Goal: Information Seeking & Learning: Learn about a topic

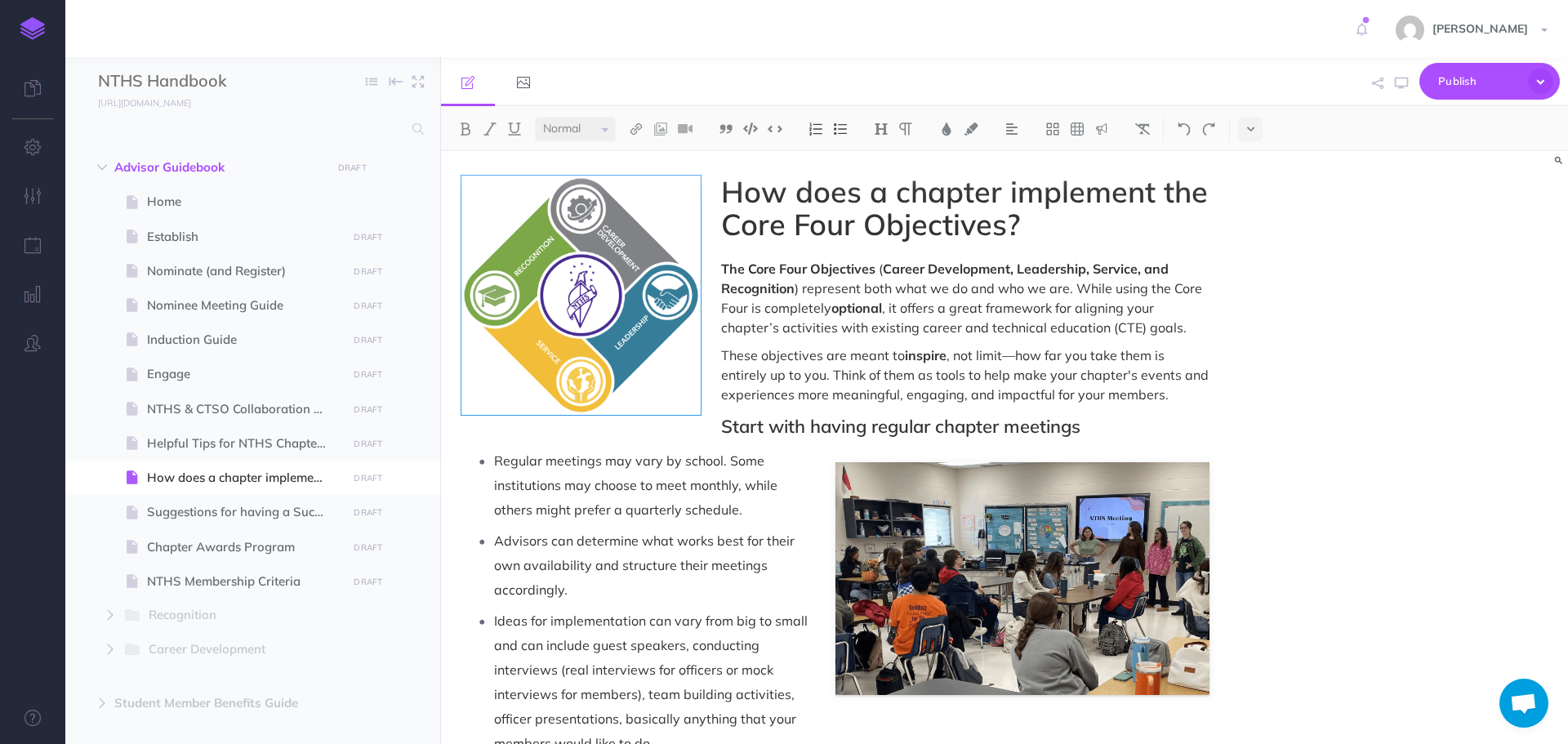
select select "null"
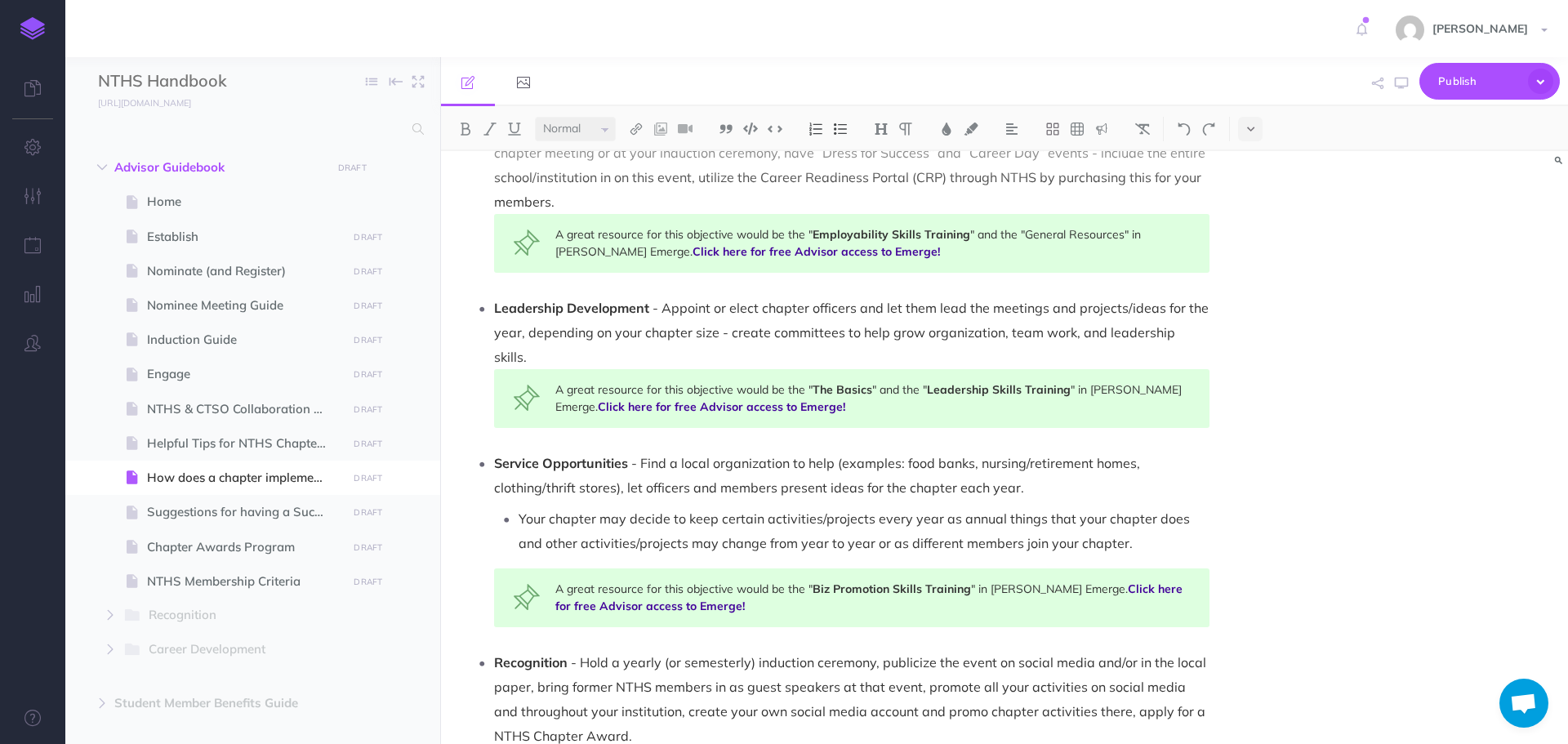
scroll to position [816, 0]
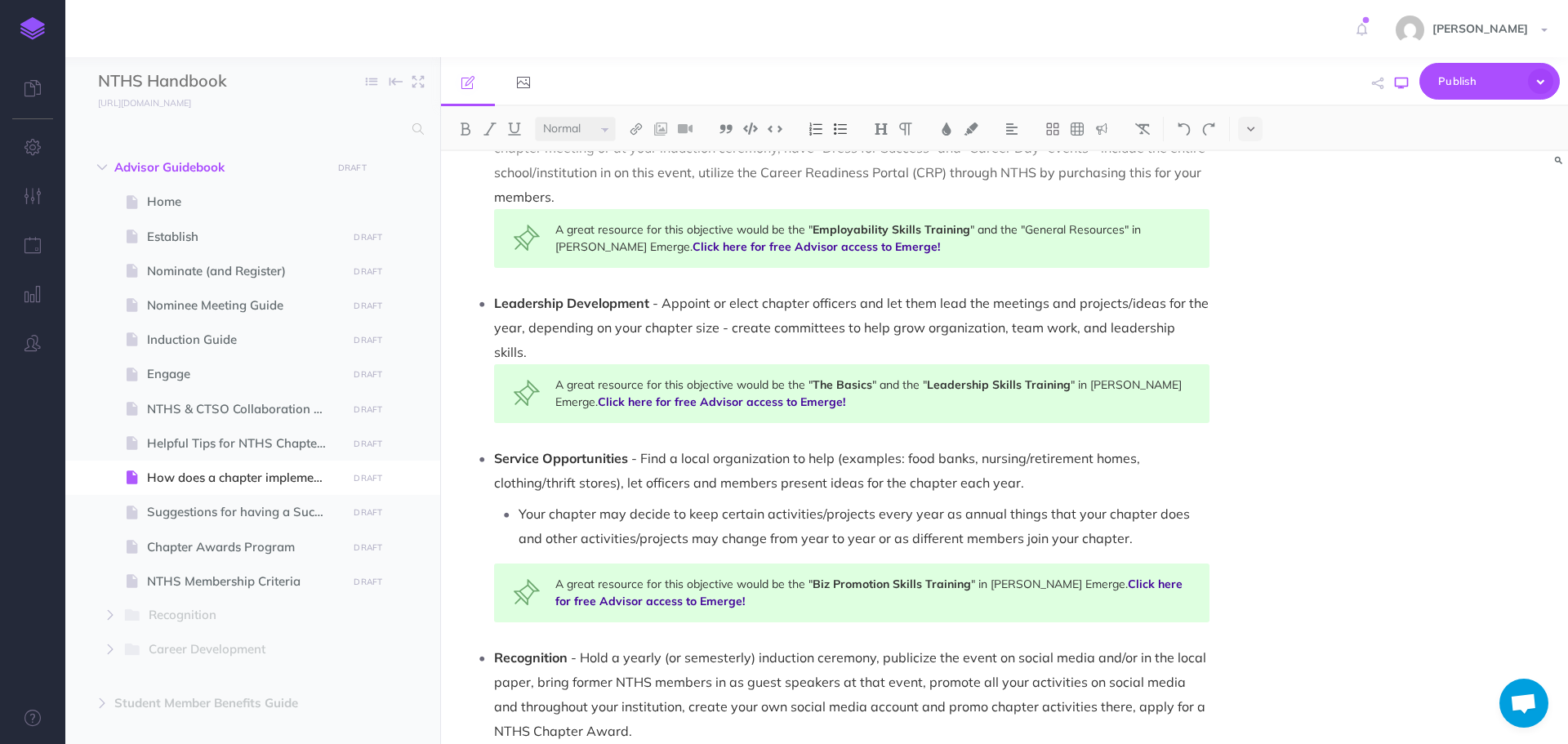
click at [1402, 84] on icon "button" at bounding box center [1401, 83] width 13 height 13
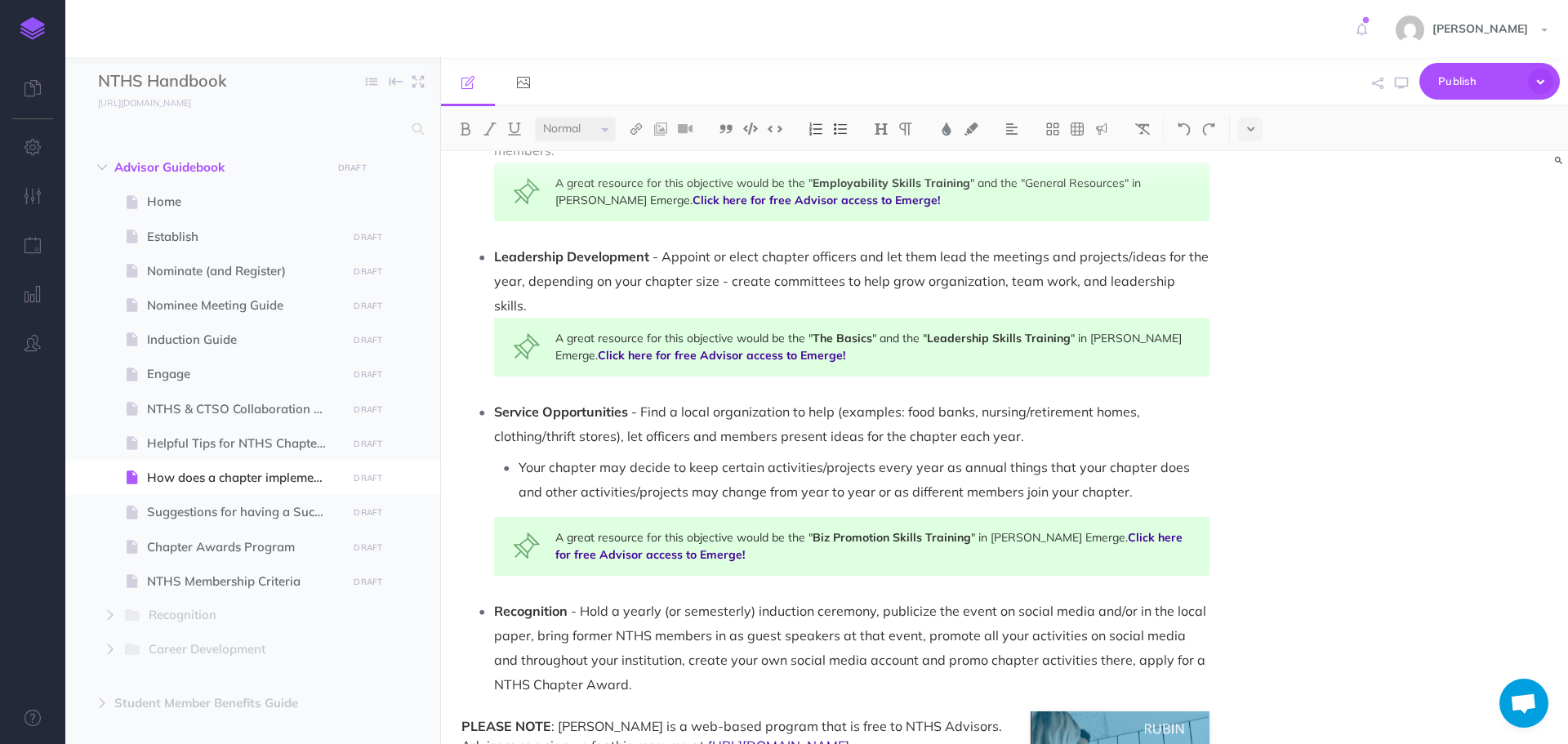
scroll to position [766, 0]
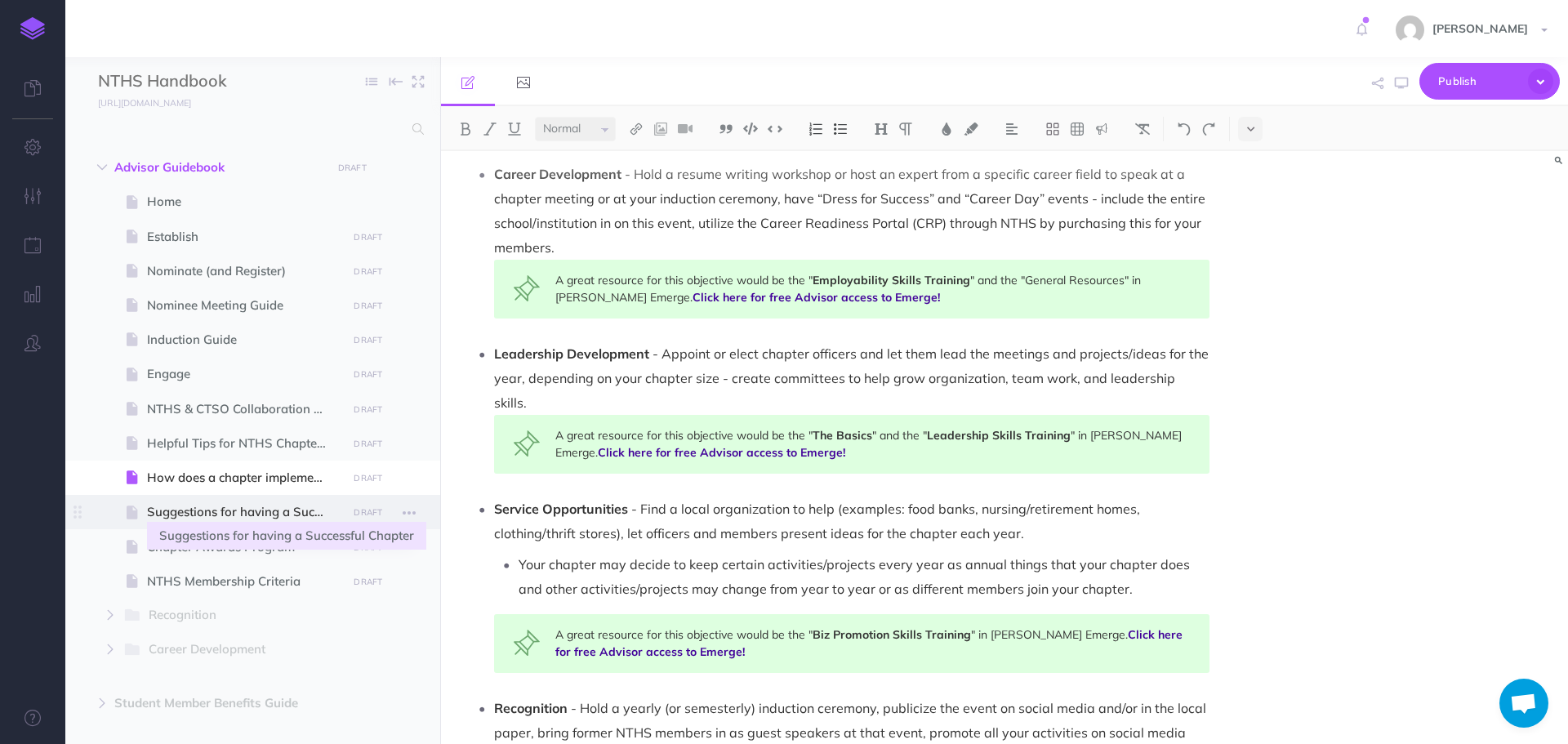
click at [259, 507] on span "Suggestions for having a Successful Chapter" at bounding box center [245, 512] width 195 height 20
select select "null"
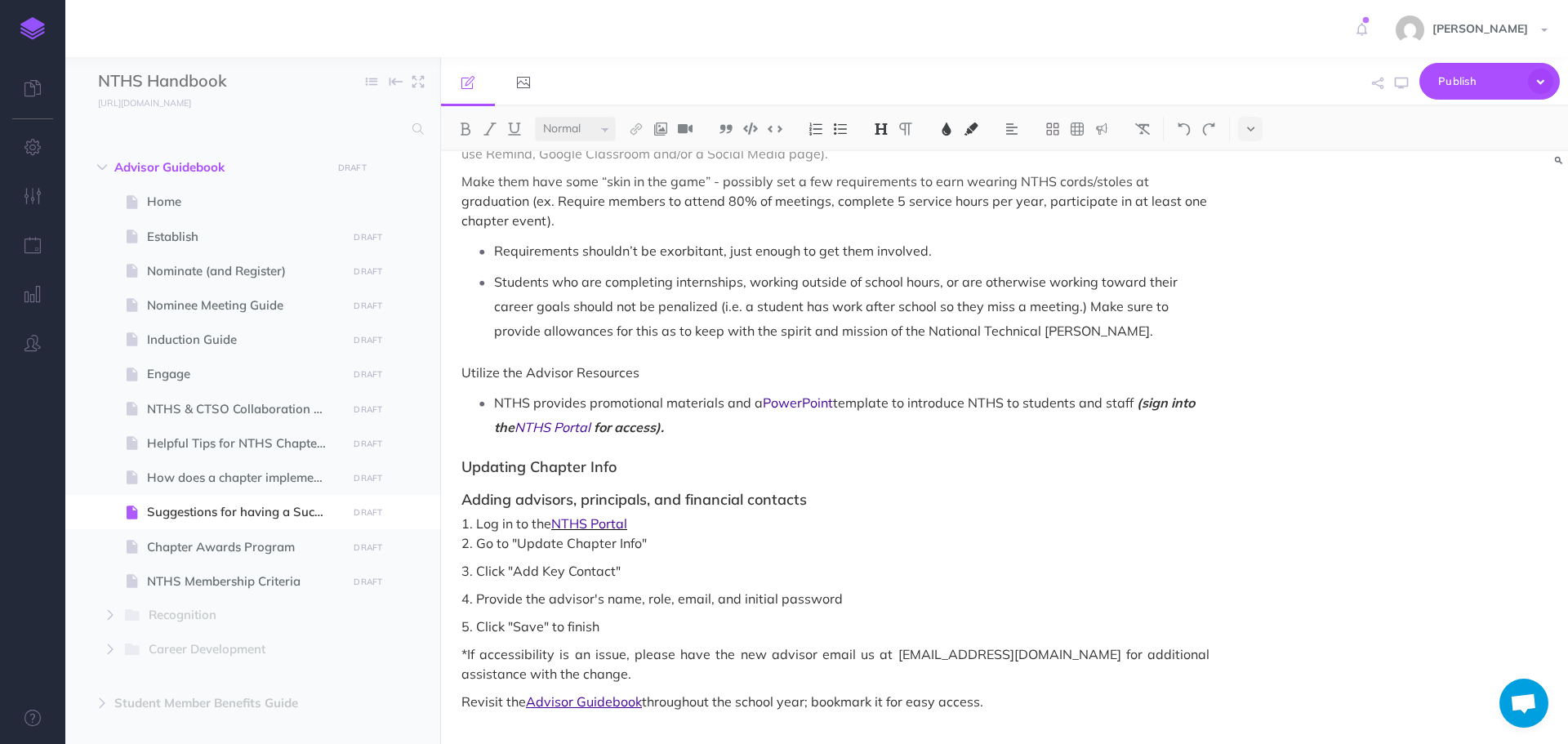
scroll to position [989, 0]
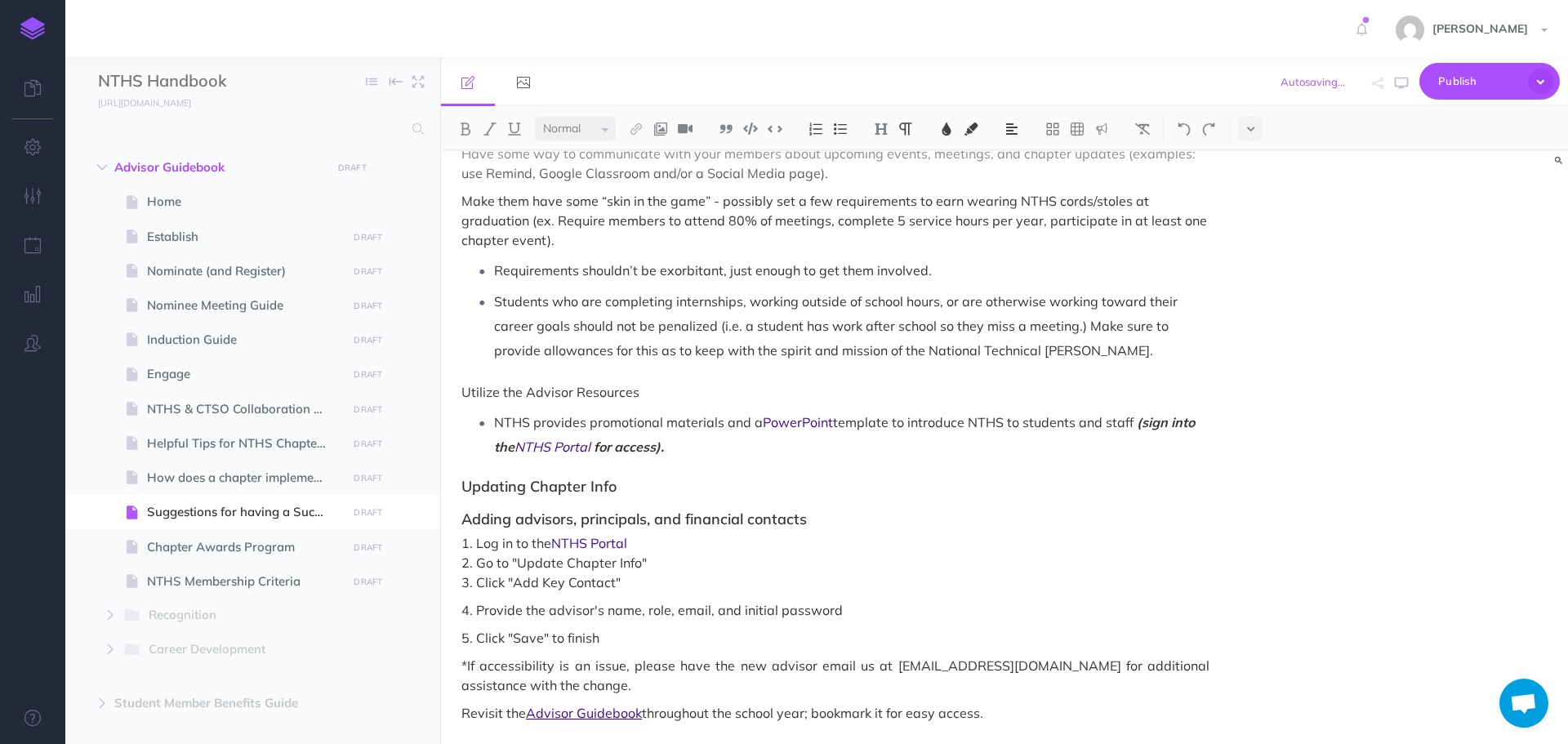
scroll to position [980, 0]
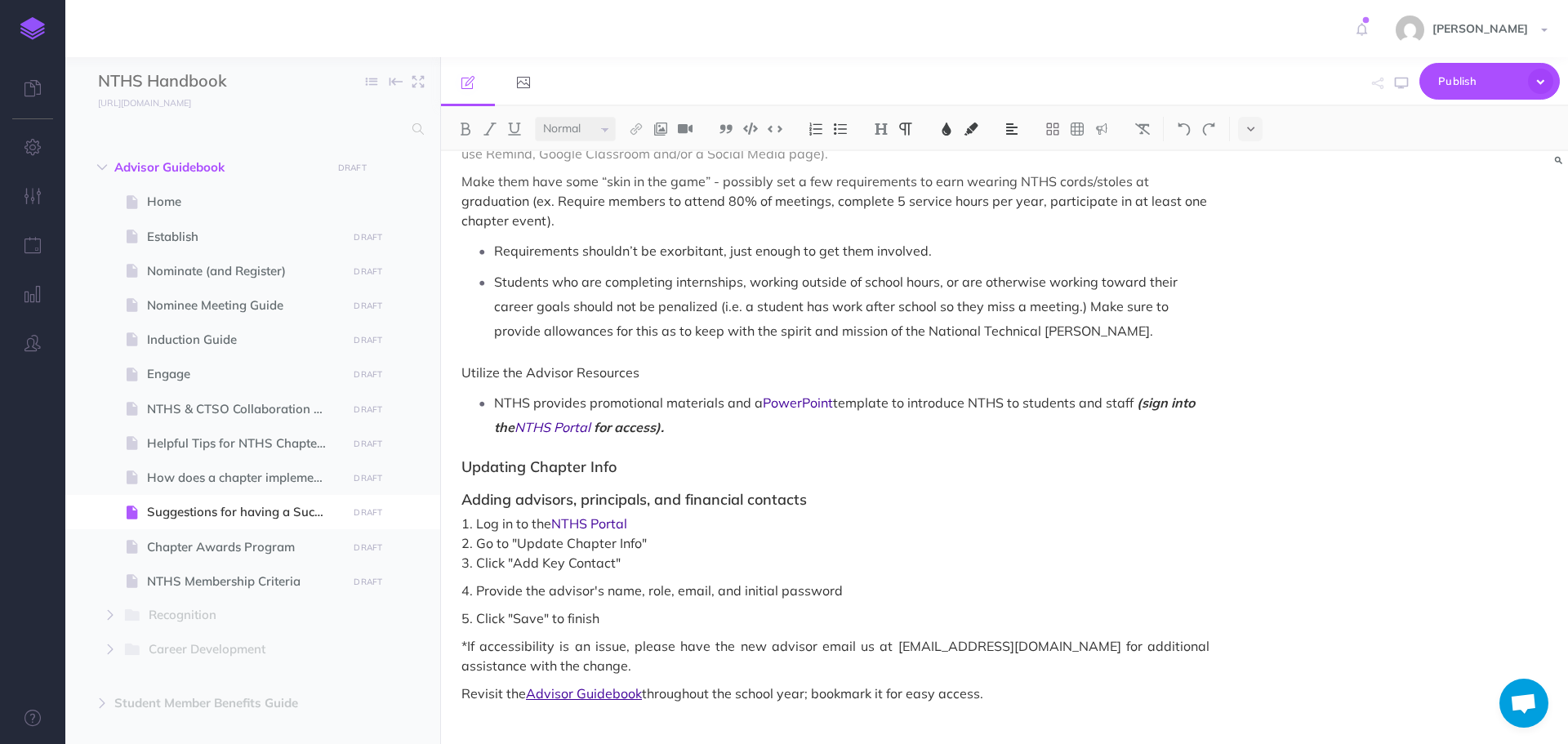
click at [463, 590] on span "4. Provide the advisor's name, role, email, and initial password" at bounding box center [835, 589] width 748 height 20
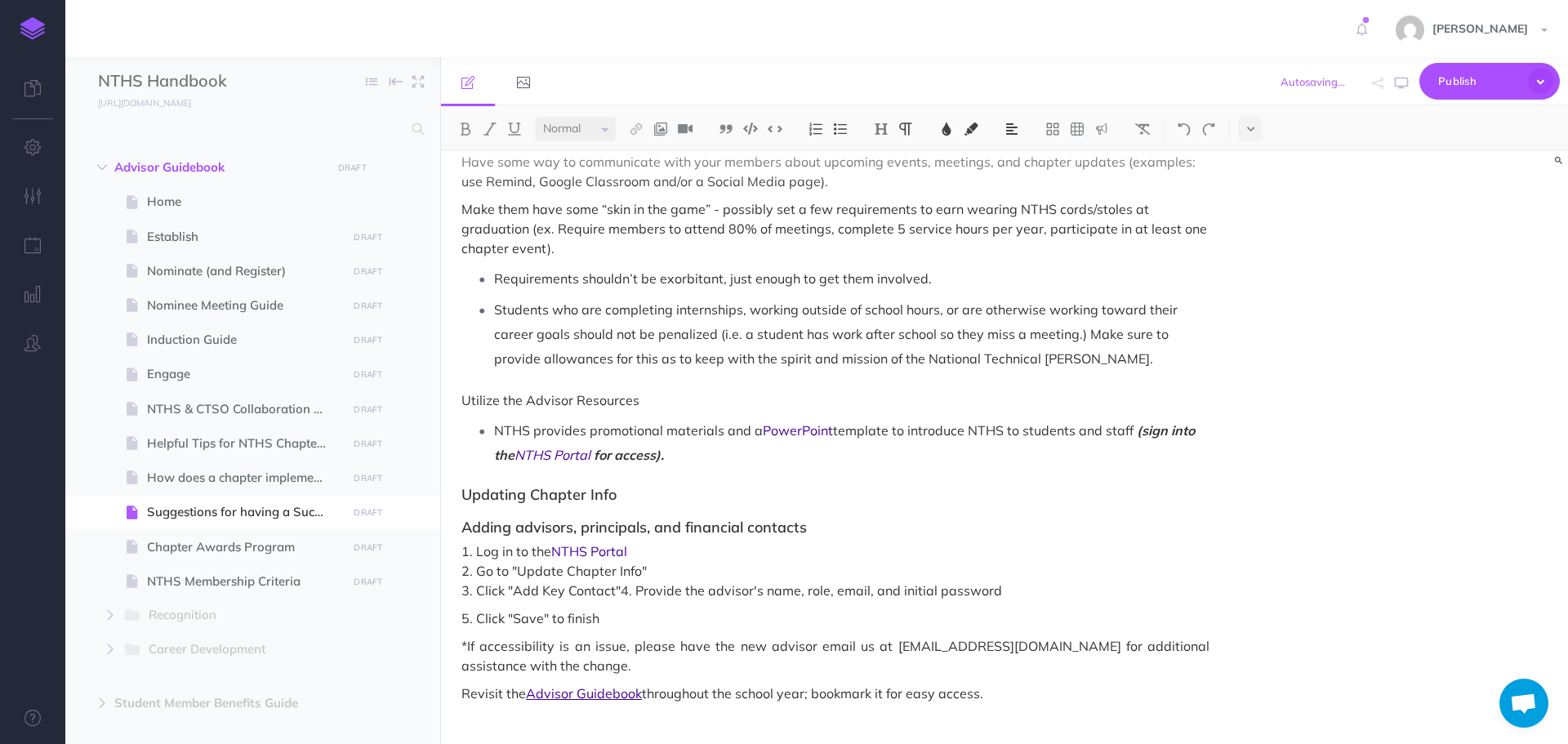
scroll to position [973, 0]
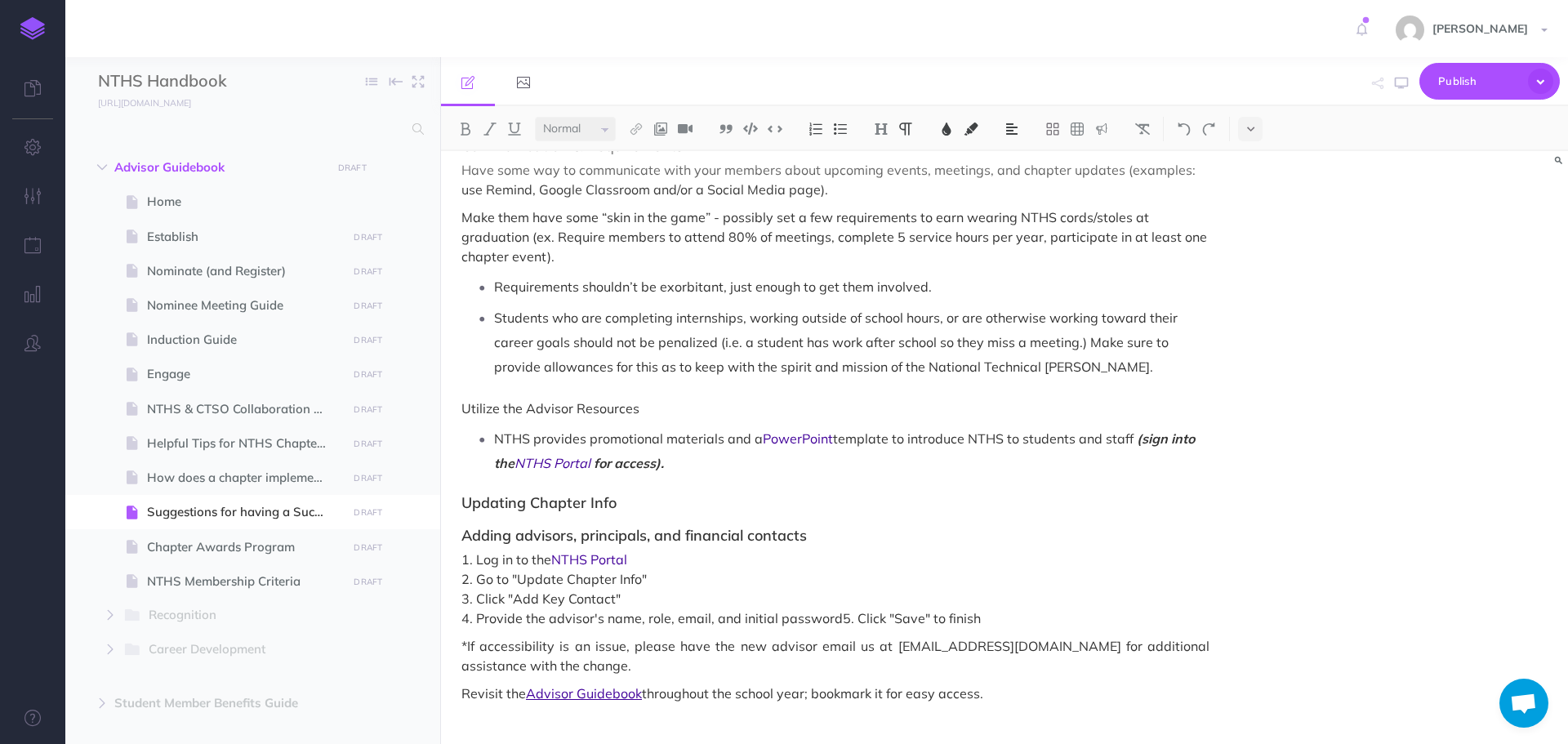
scroll to position [964, 0]
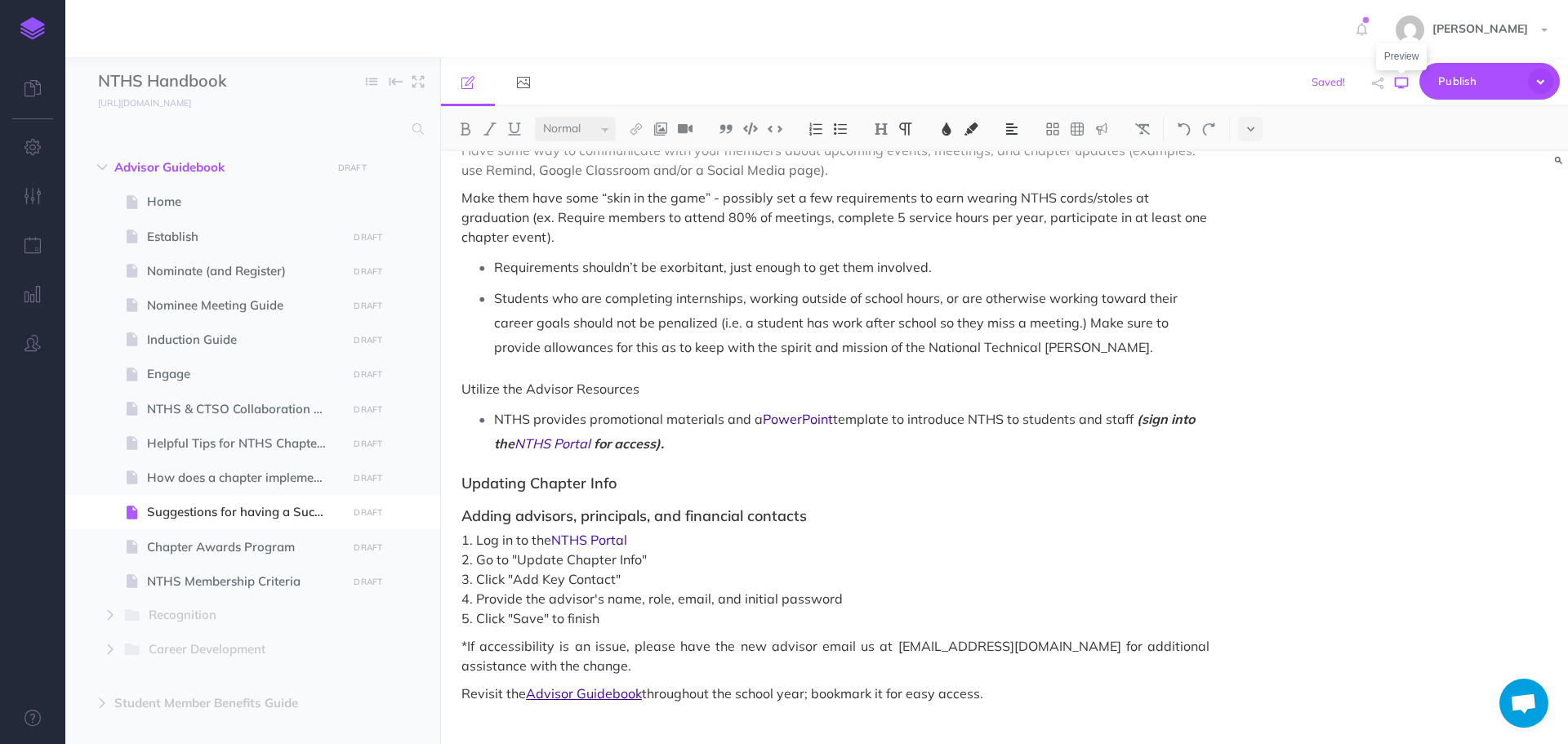
click at [1404, 80] on icon "button" at bounding box center [1401, 83] width 13 height 13
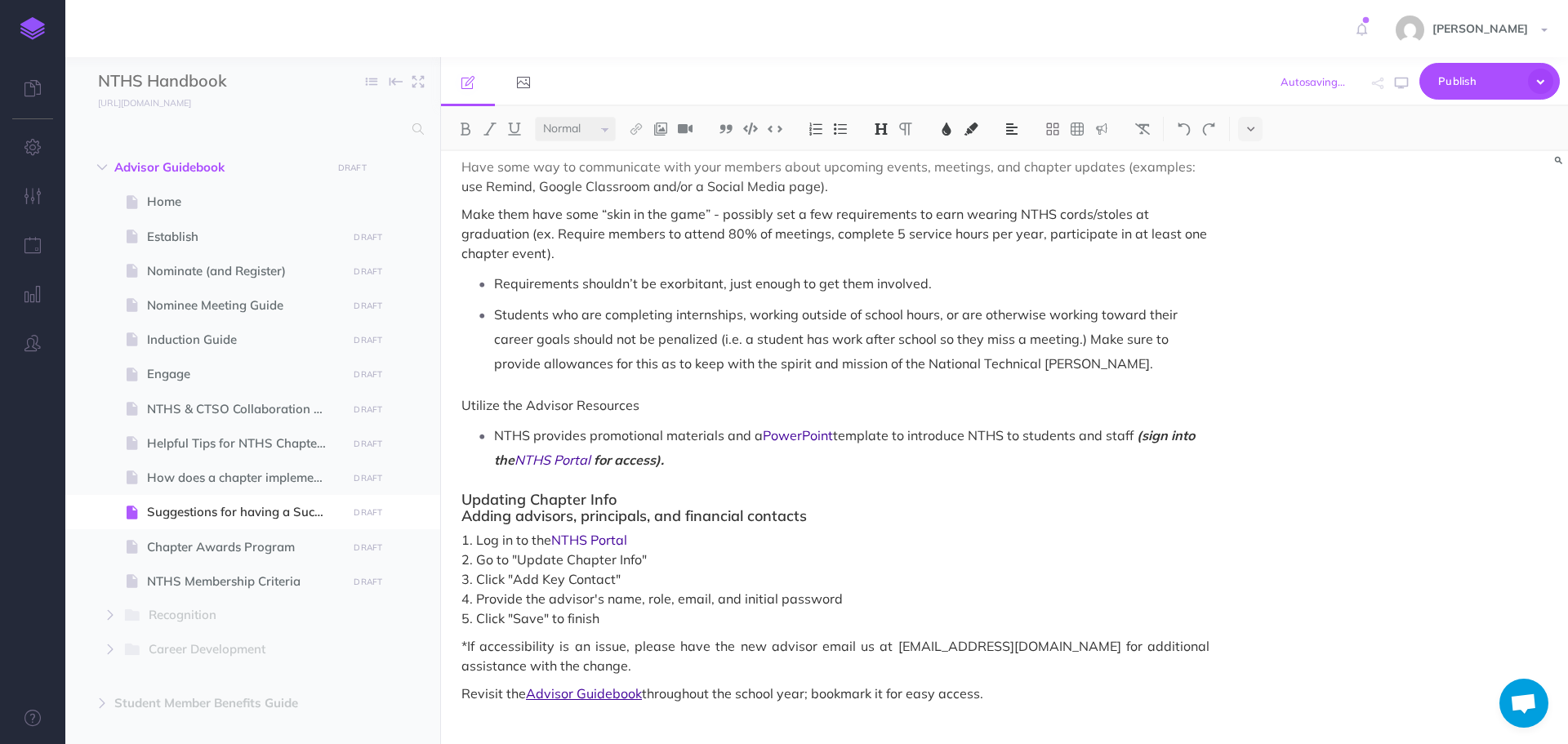
scroll to position [960, 0]
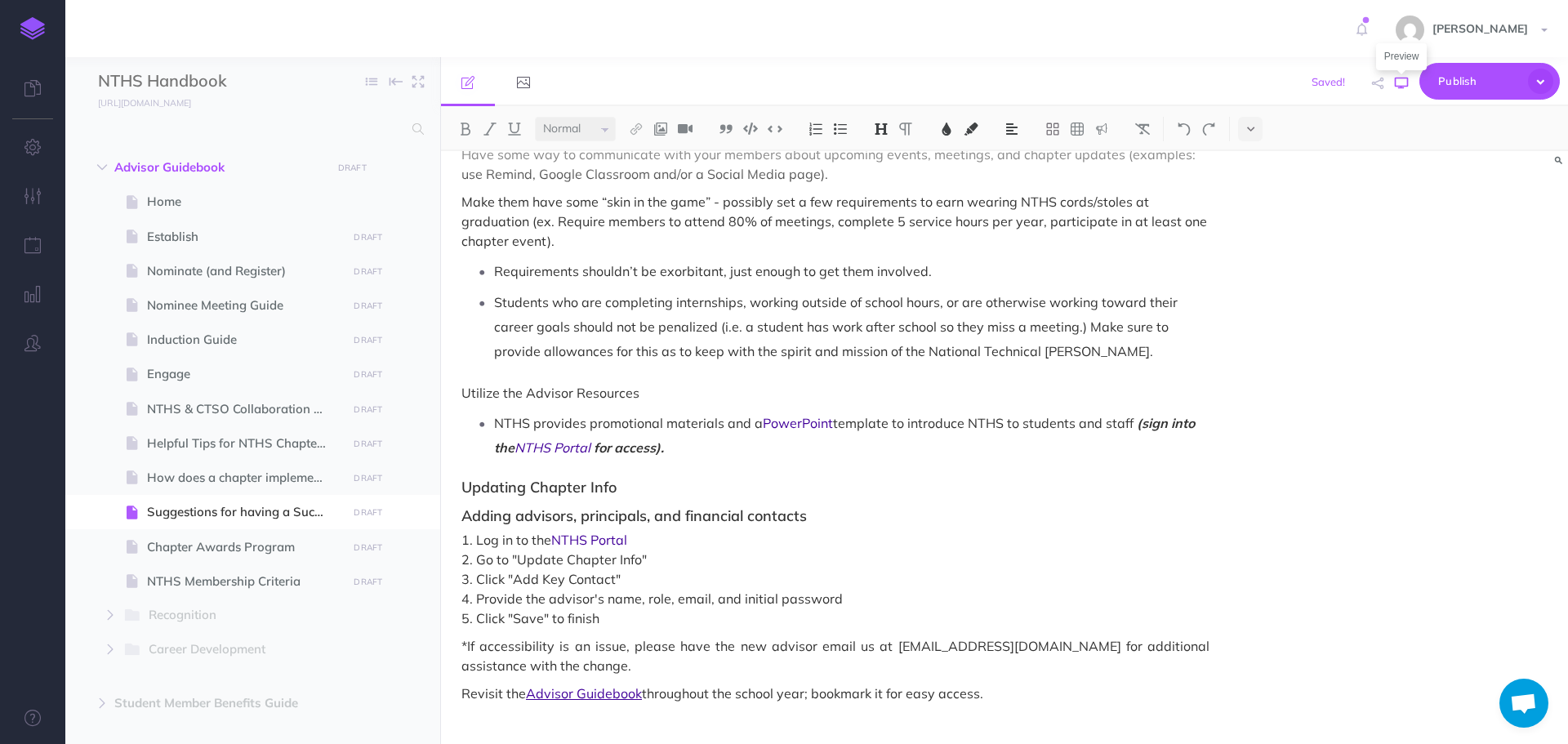
click at [1402, 85] on icon "button" at bounding box center [1401, 83] width 13 height 13
click at [1396, 89] on icon "button" at bounding box center [1401, 83] width 13 height 13
click at [642, 689] on span "throughout the school year; bookmark it for easy access." at bounding box center [813, 696] width 341 height 16
click at [1411, 83] on button "button" at bounding box center [1401, 83] width 22 height 48
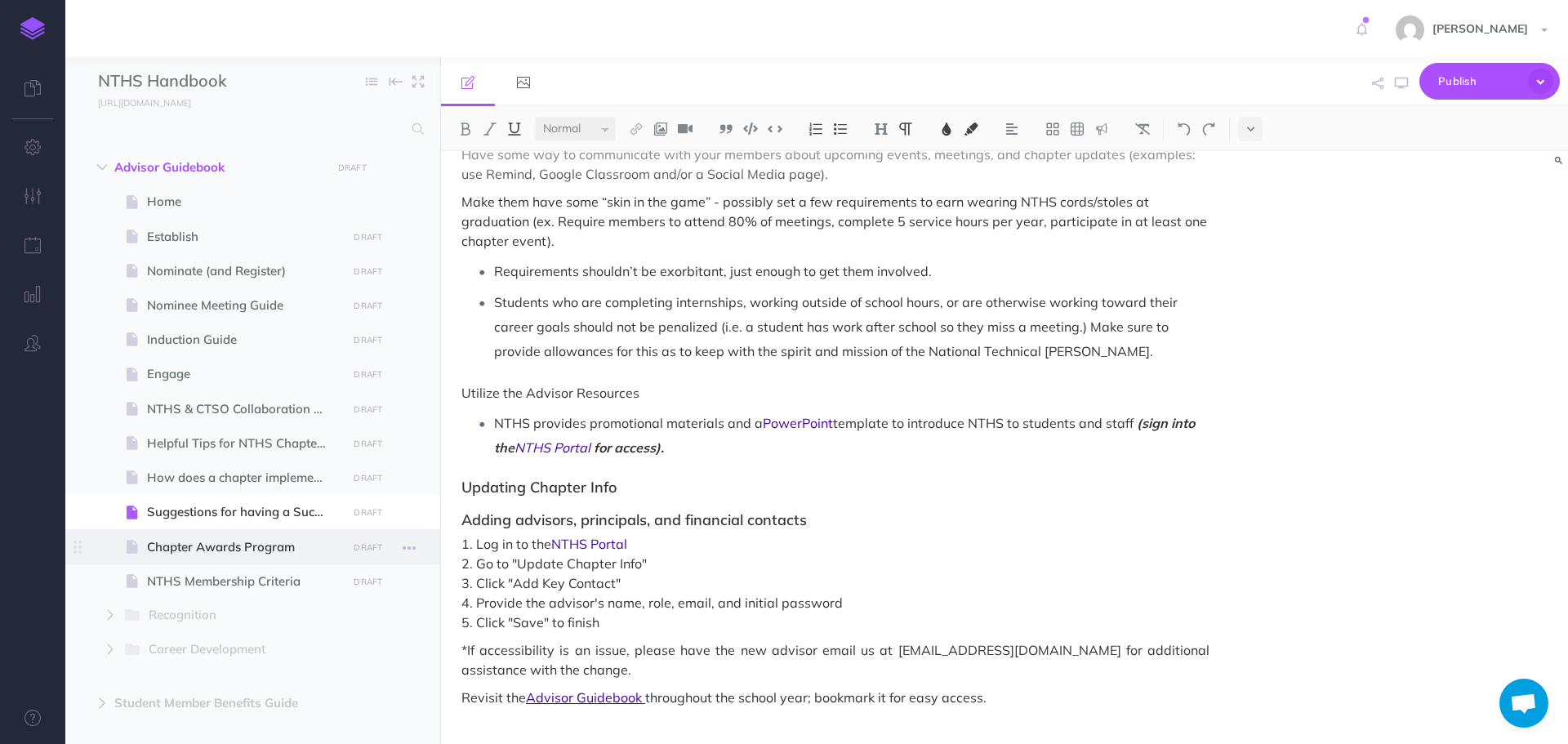
click at [187, 543] on span "Chapter Awards Program" at bounding box center [245, 546] width 195 height 20
select select "null"
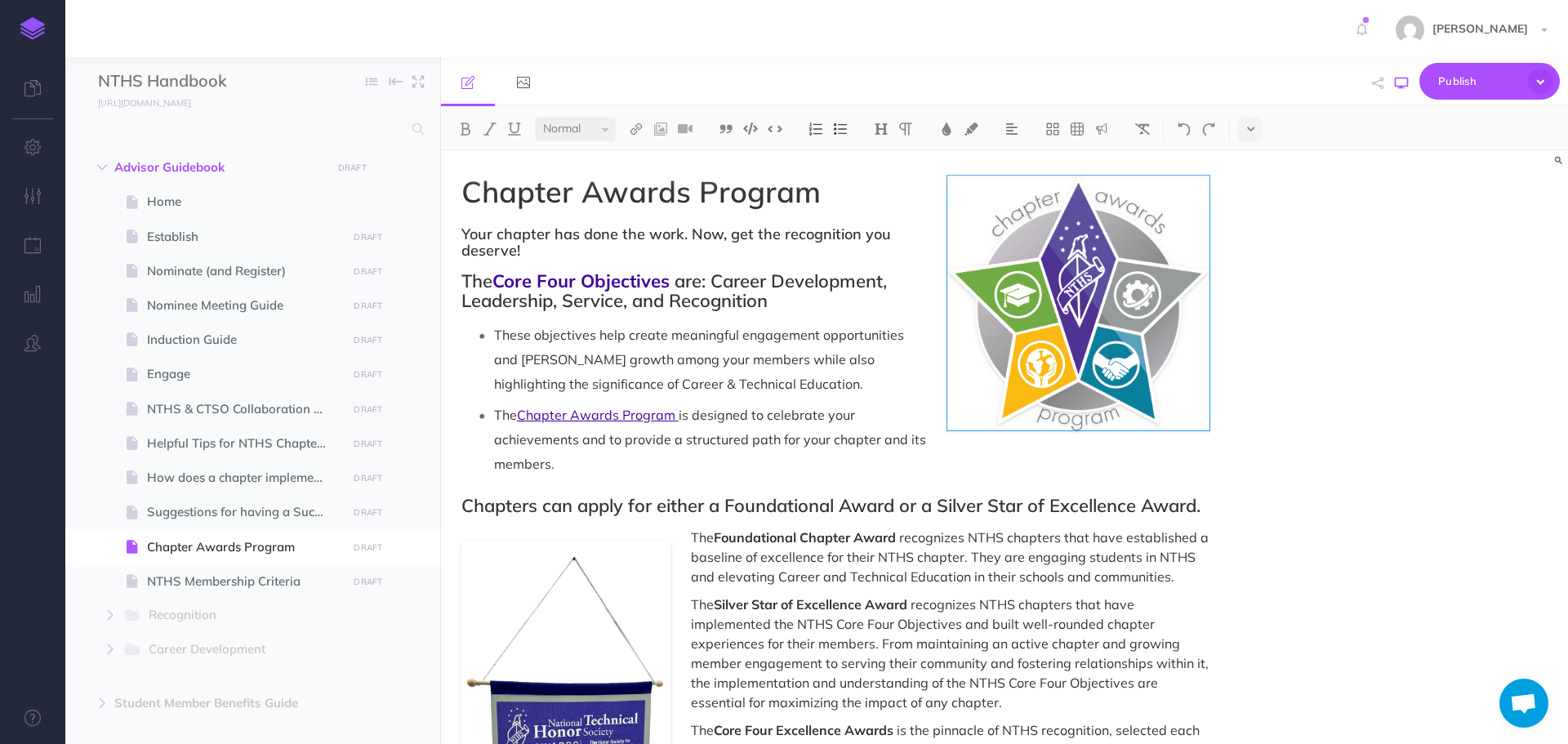
click at [1411, 85] on button "button" at bounding box center [1401, 83] width 22 height 48
click at [189, 365] on span "Engage" at bounding box center [245, 374] width 195 height 20
select select "null"
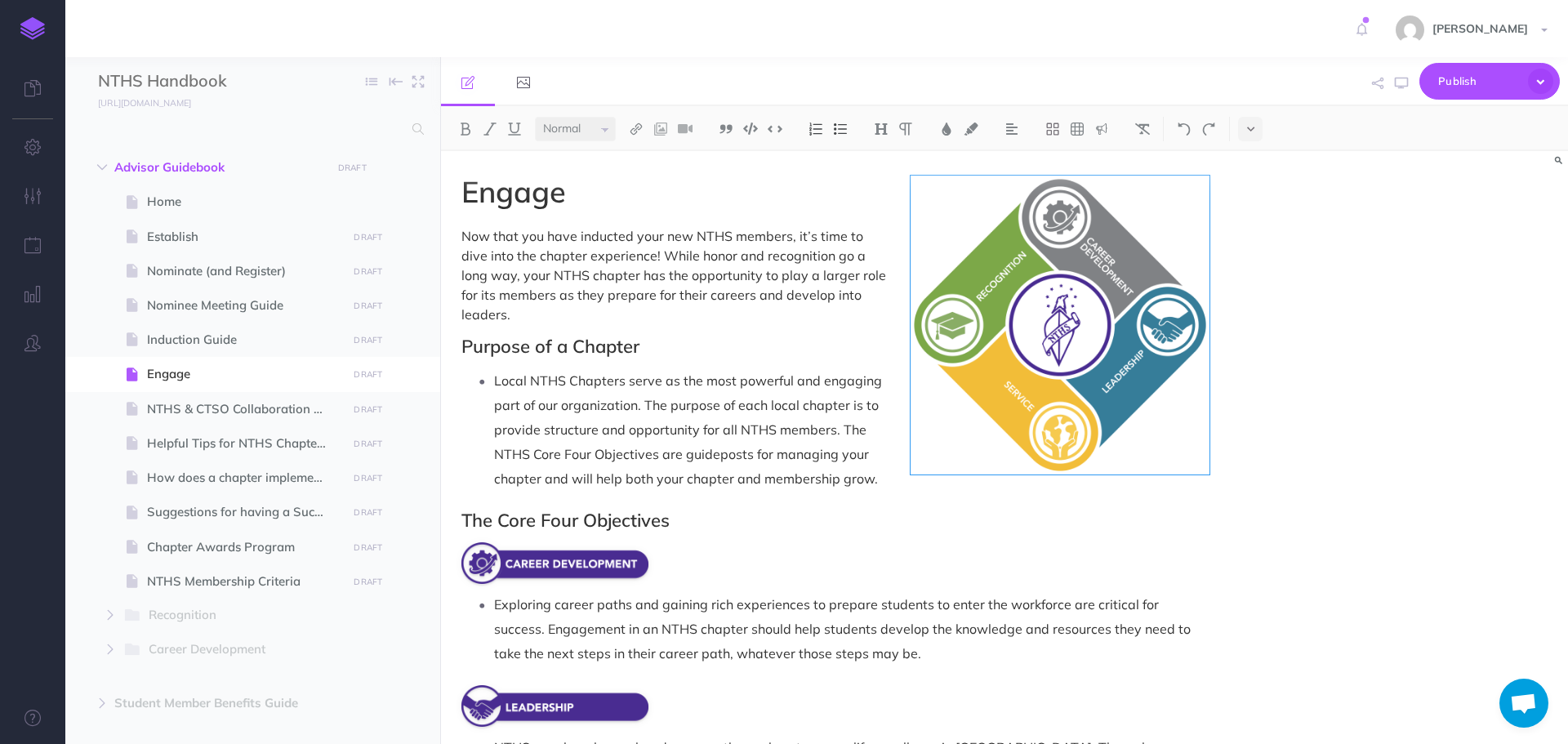
click at [497, 372] on span "Local NTHS Chapters serve as the most powerful and engaging part of our organiz…" at bounding box center [689, 429] width 391 height 114
click at [845, 125] on img at bounding box center [841, 129] width 15 height 13
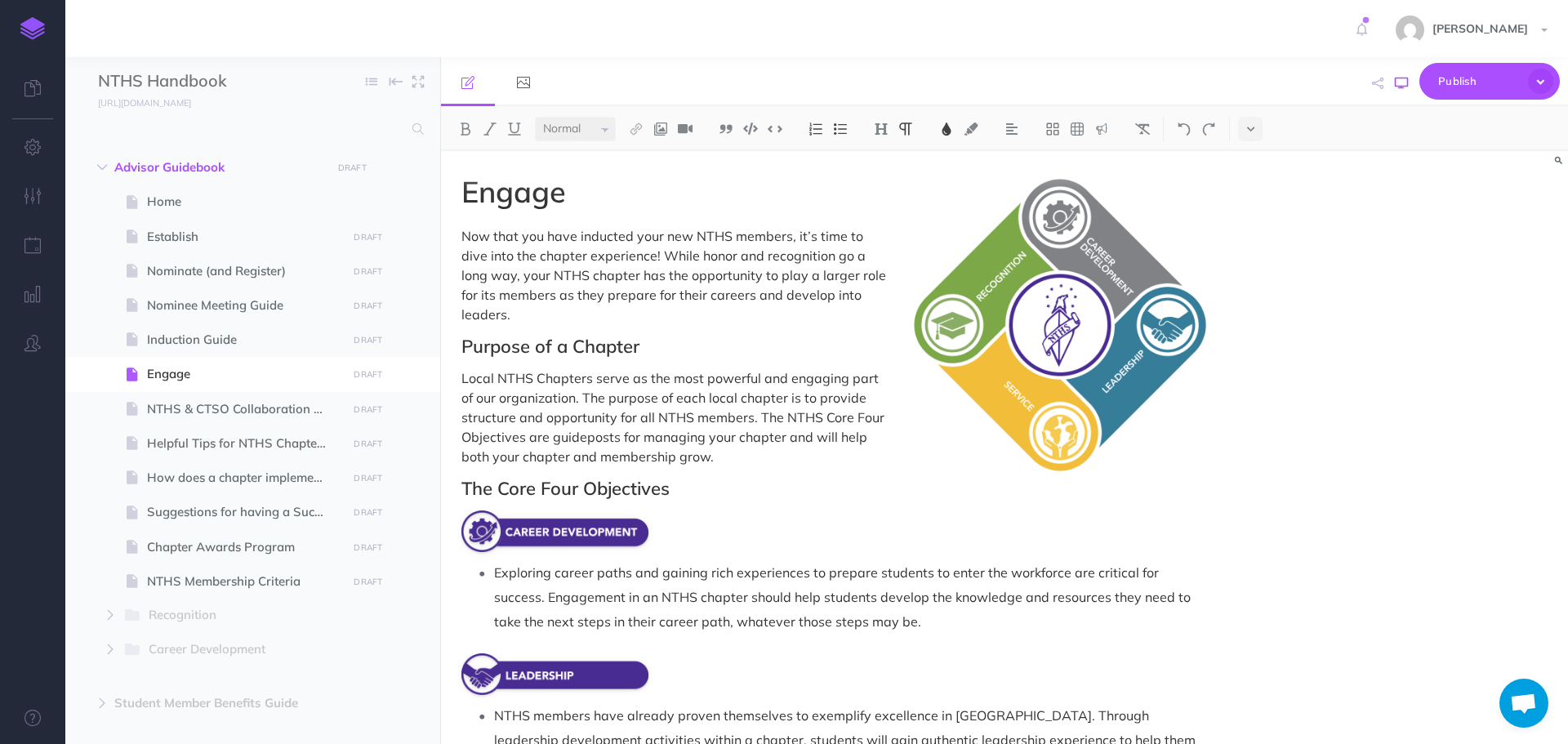
click at [1399, 82] on icon "button" at bounding box center [1401, 83] width 13 height 13
click at [231, 276] on span "Nominate (and Register)" at bounding box center [245, 271] width 195 height 20
select select "null"
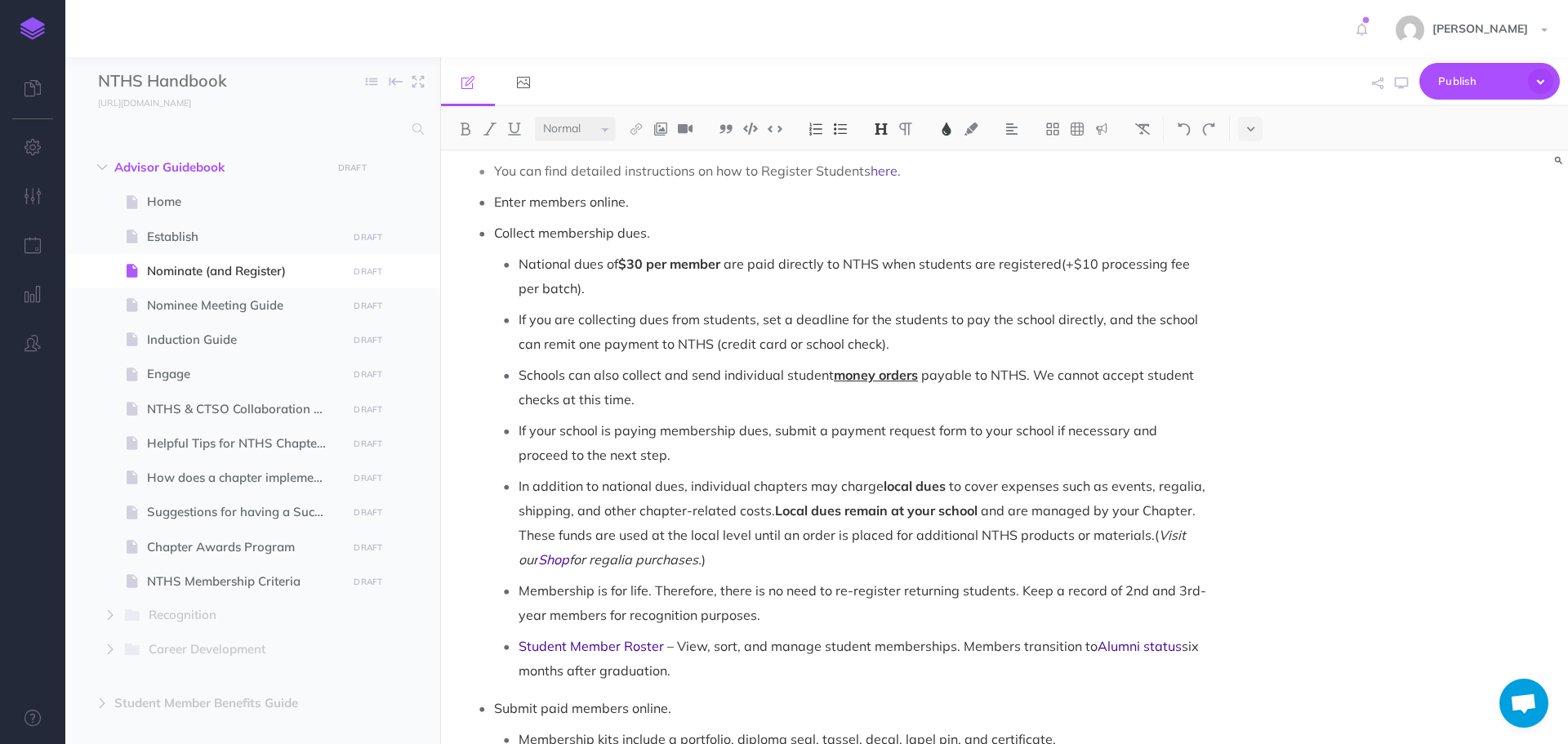
scroll to position [986, 0]
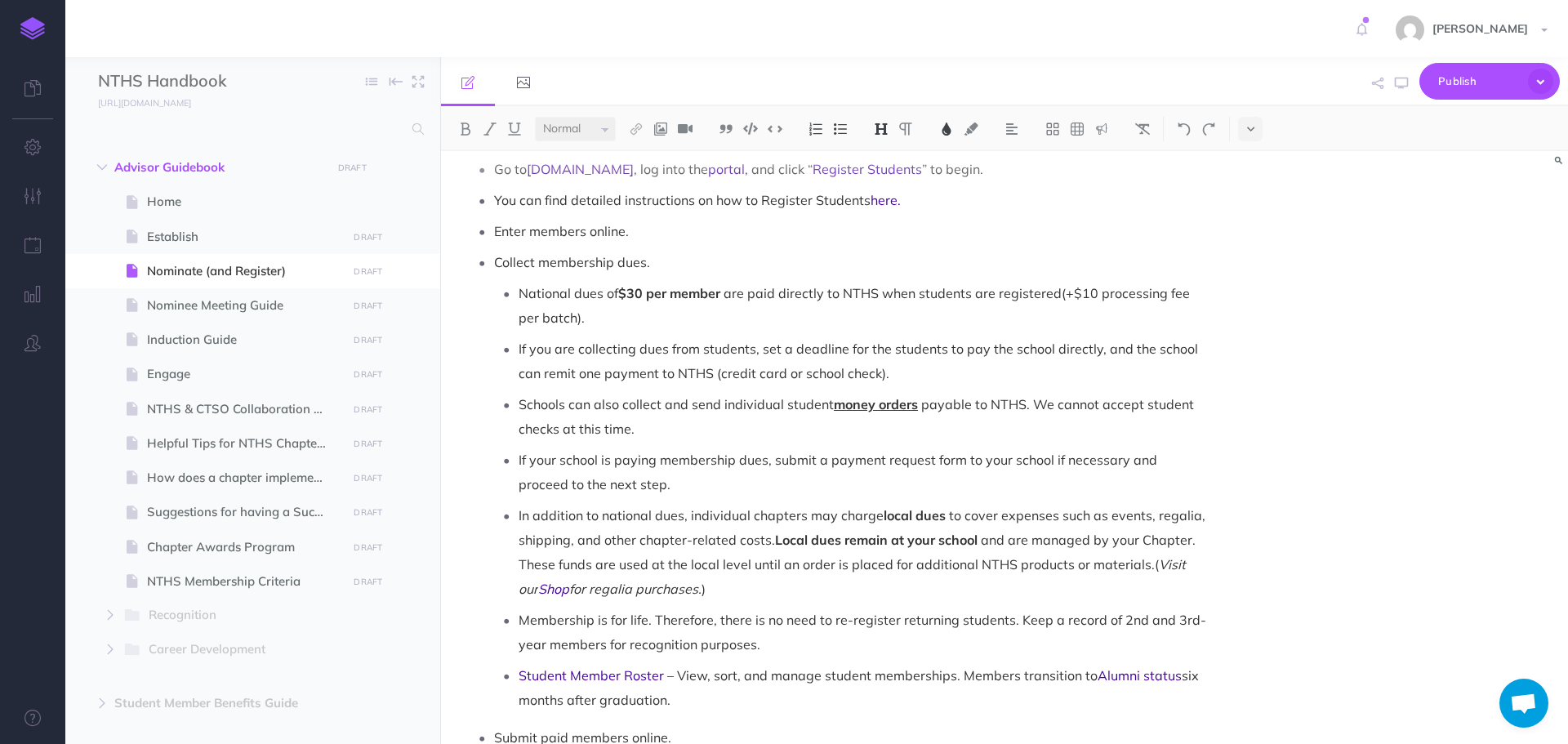
click at [569, 580] on span "for regalia purchases." at bounding box center [635, 588] width 132 height 16
click at [1398, 93] on button "button" at bounding box center [1401, 83] width 22 height 48
click at [1178, 667] on span "six months after graduation." at bounding box center [859, 688] width 683 height 41
click at [1409, 84] on button "button" at bounding box center [1401, 83] width 22 height 48
click at [156, 231] on span "Establish" at bounding box center [245, 236] width 195 height 20
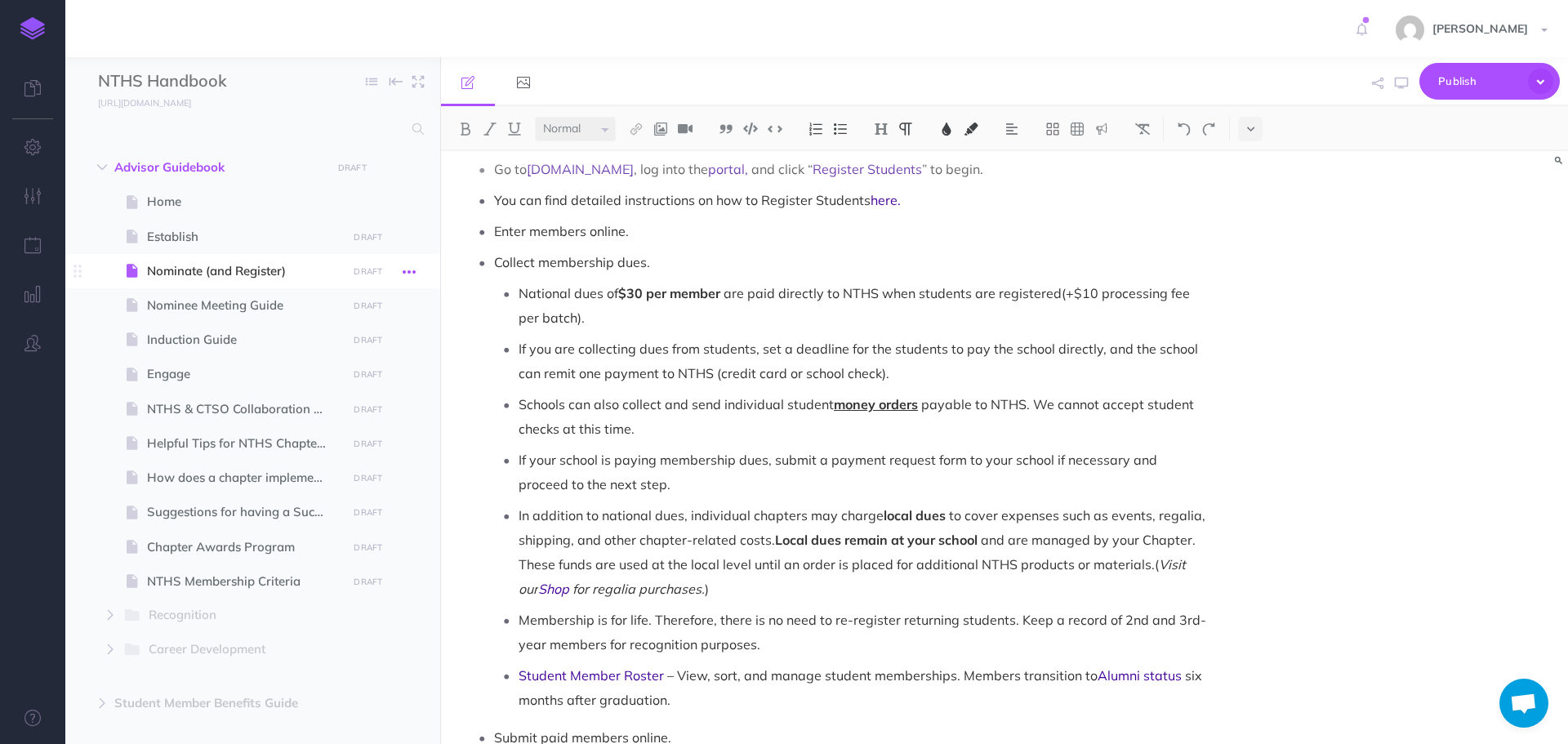
select select "null"
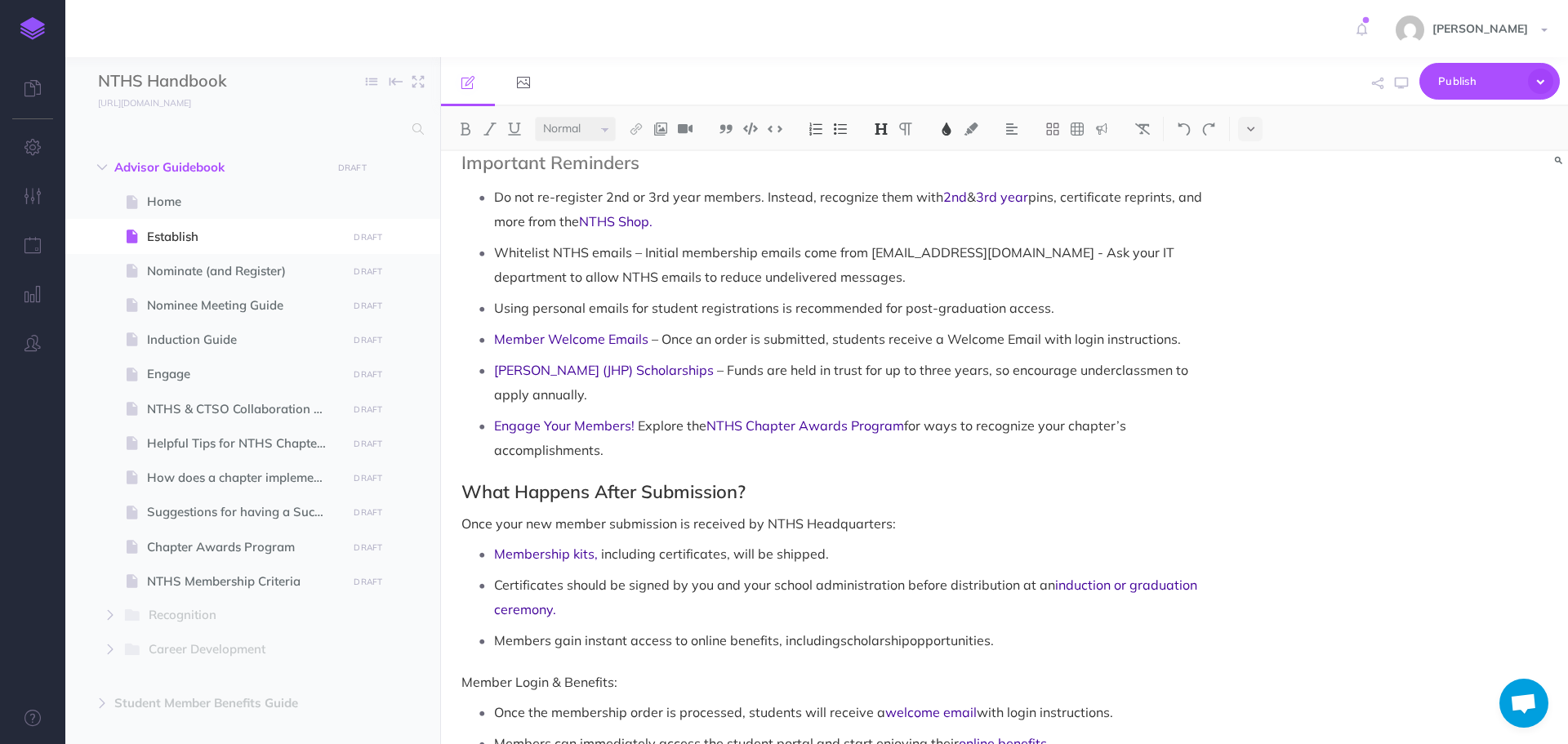
scroll to position [1537, 0]
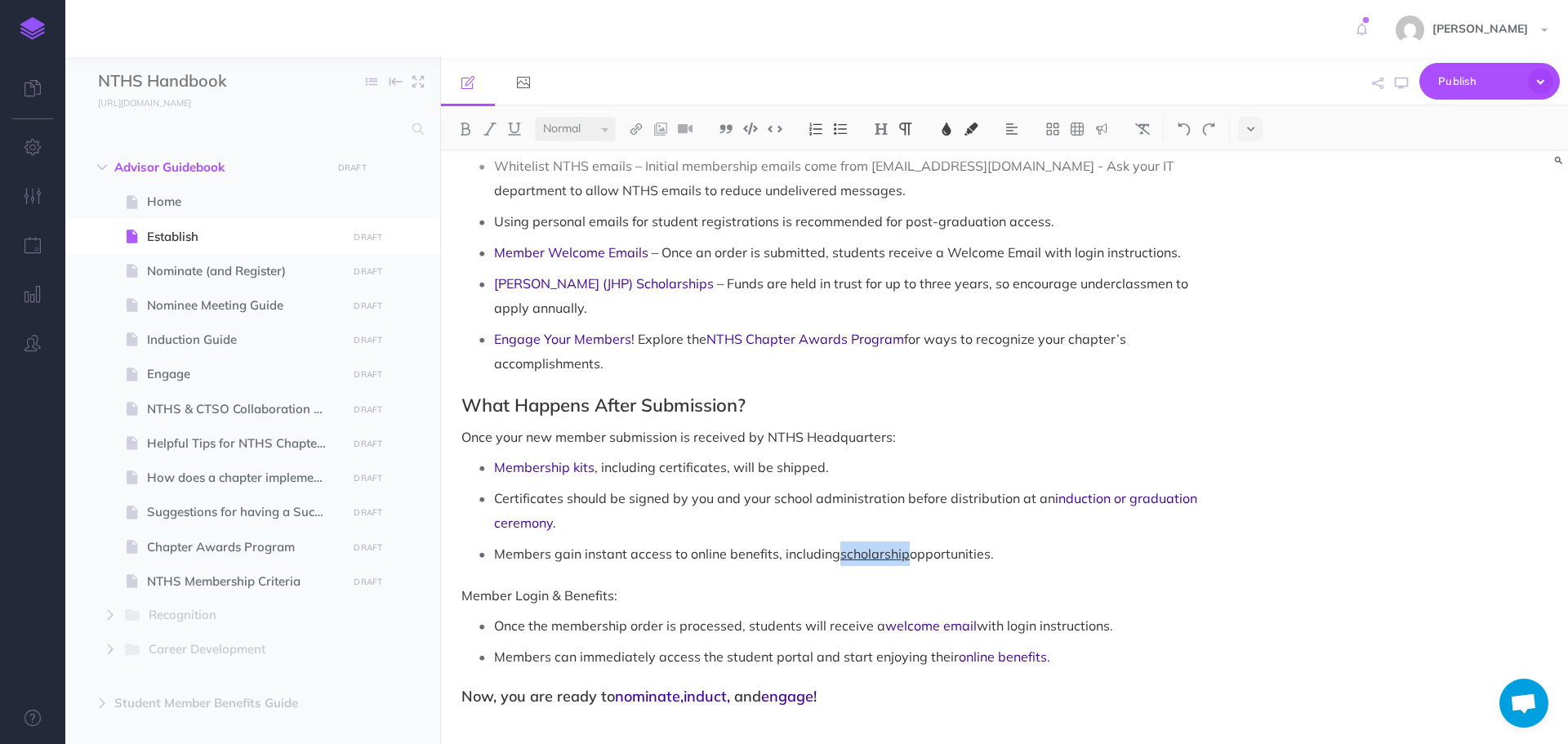
drag, startPoint x: 842, startPoint y: 533, endPoint x: 906, endPoint y: 535, distance: 64.0
click at [906, 545] on span "scholarship" at bounding box center [874, 553] width 69 height 16
click at [956, 124] on button at bounding box center [947, 129] width 24 height 24
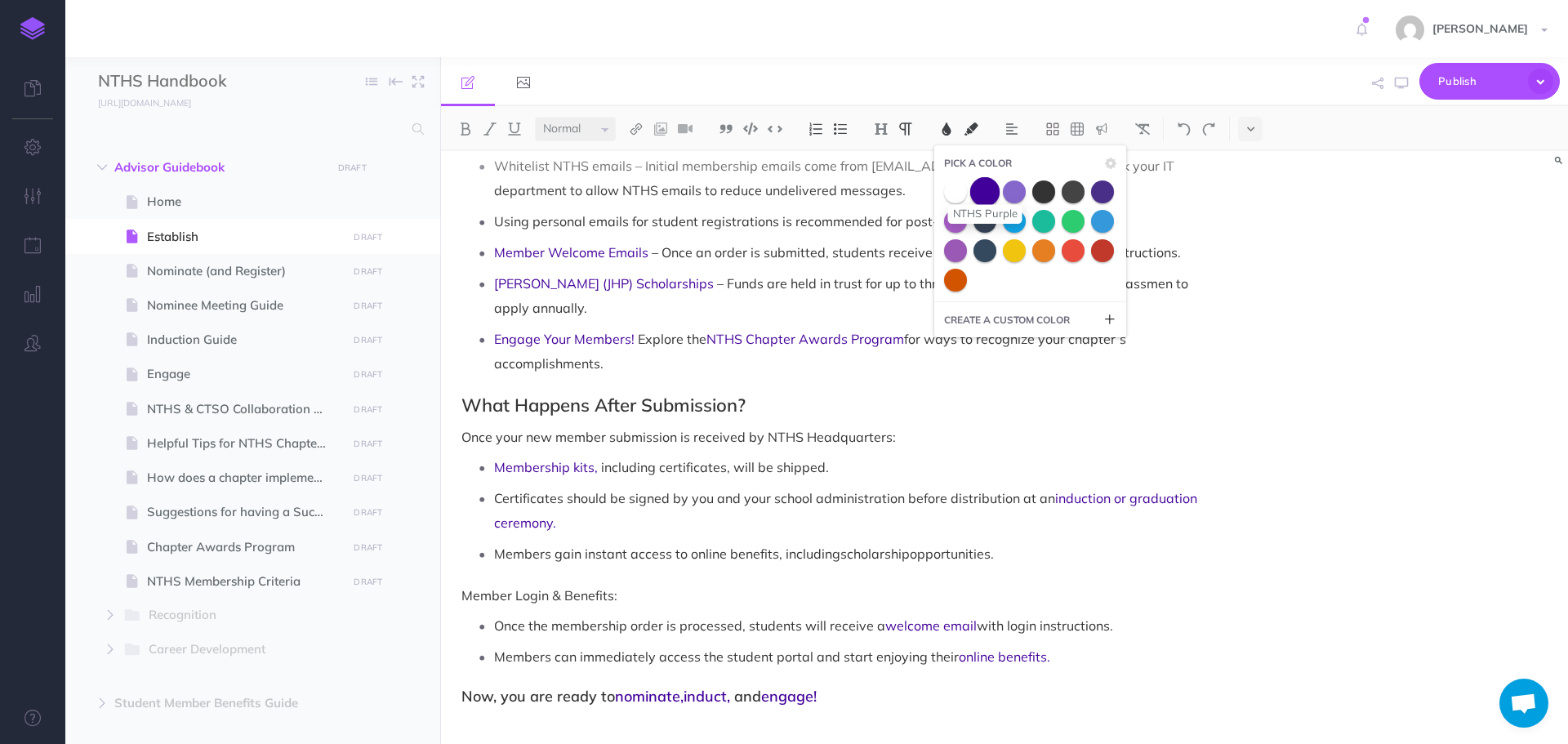
click at [986, 198] on span at bounding box center [984, 190] width 29 height 29
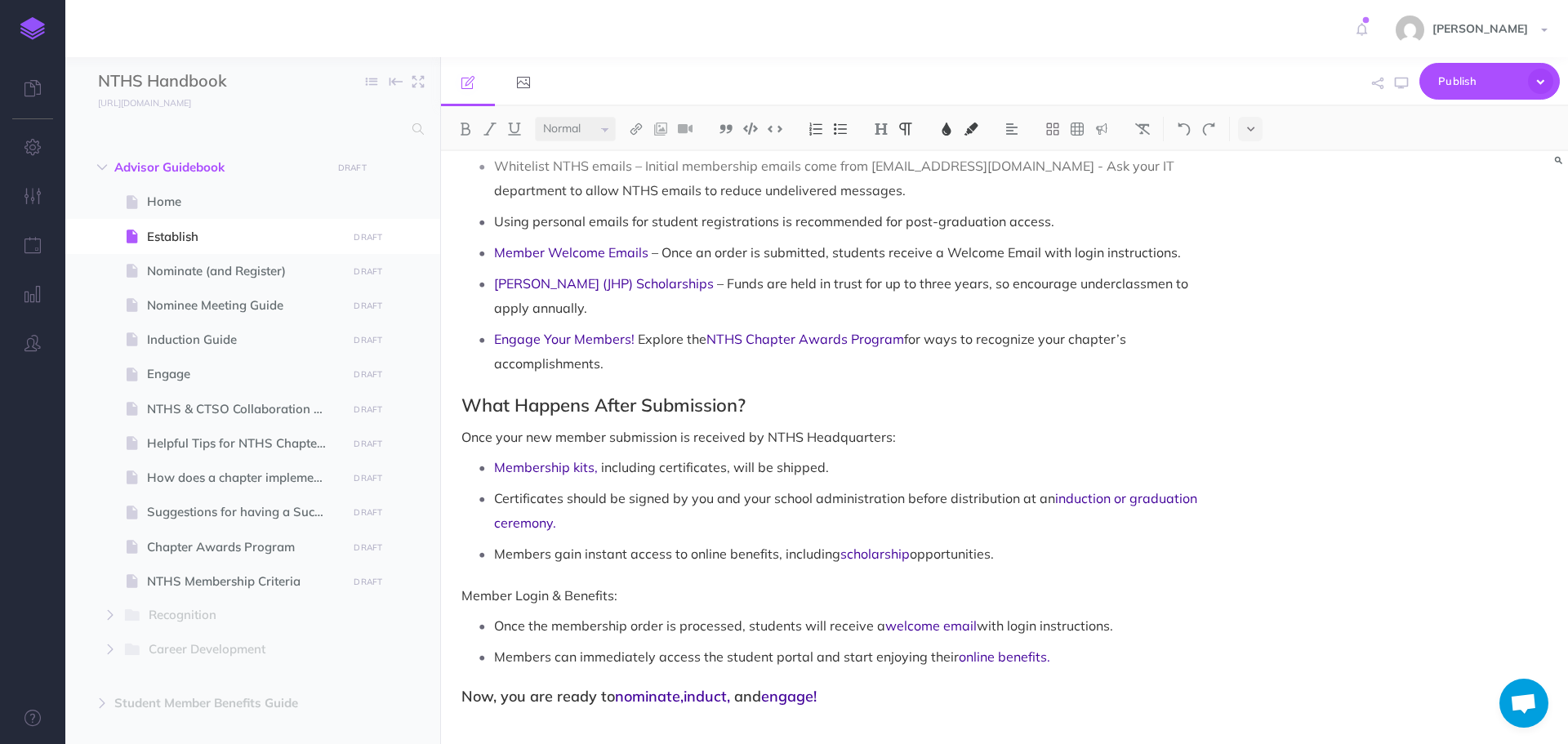
click at [1017, 542] on p "Members gain instant access to online benefits, including scholarship opportuni…" at bounding box center [851, 554] width 715 height 24
click at [1396, 85] on icon "button" at bounding box center [1401, 83] width 13 height 13
